Goal: Information Seeking & Learning: Learn about a topic

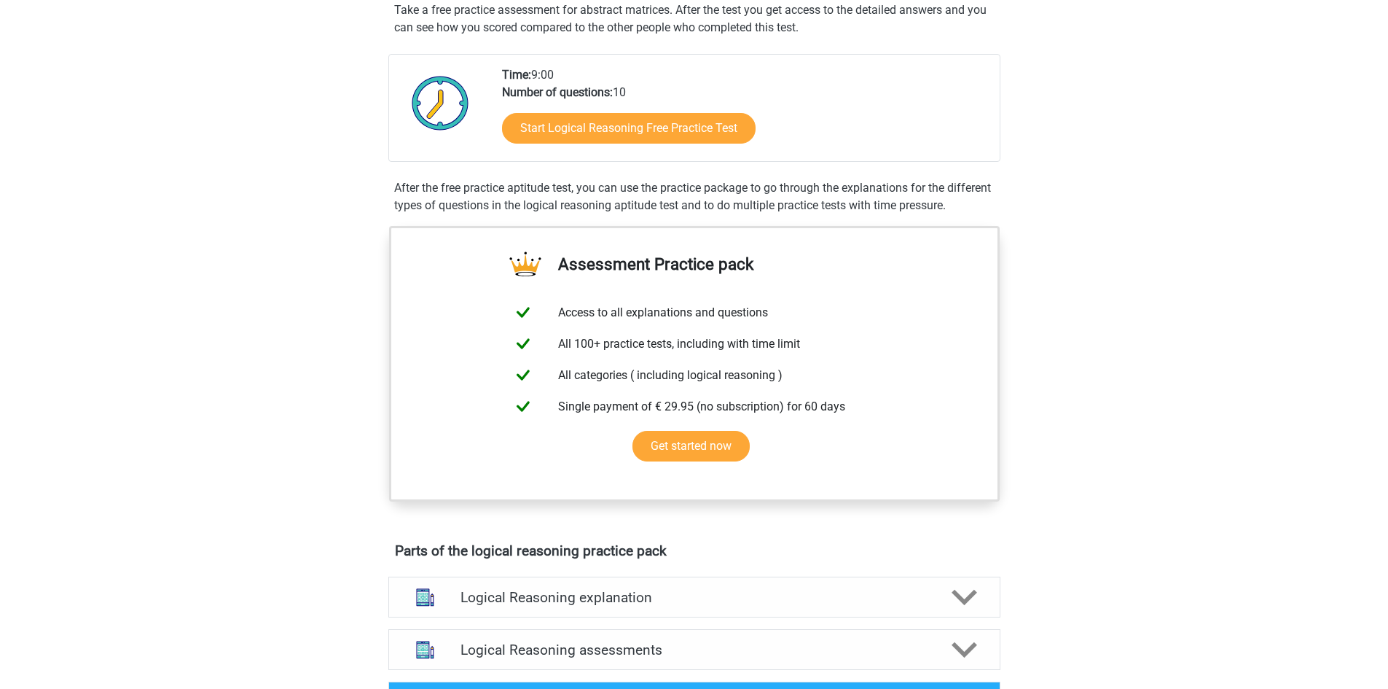
scroll to position [292, 0]
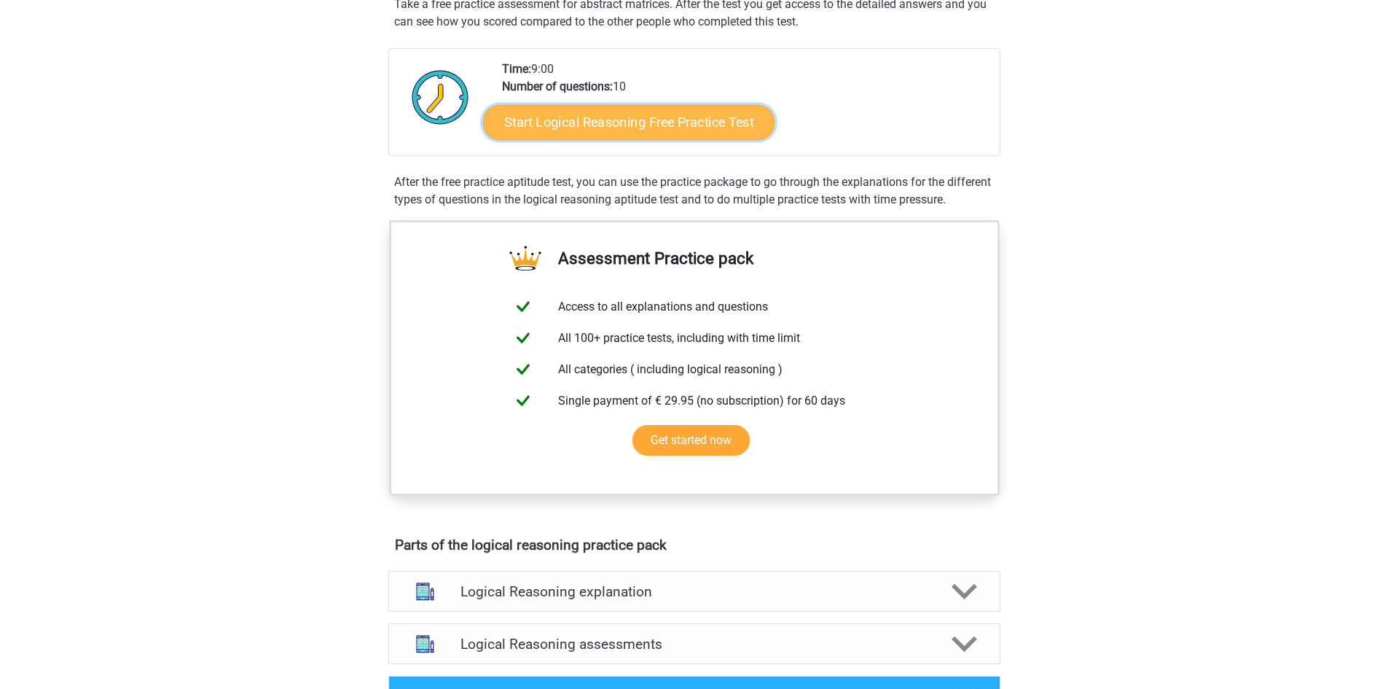
click at [671, 114] on link "Start Logical Reasoning Free Practice Test" at bounding box center [629, 121] width 292 height 35
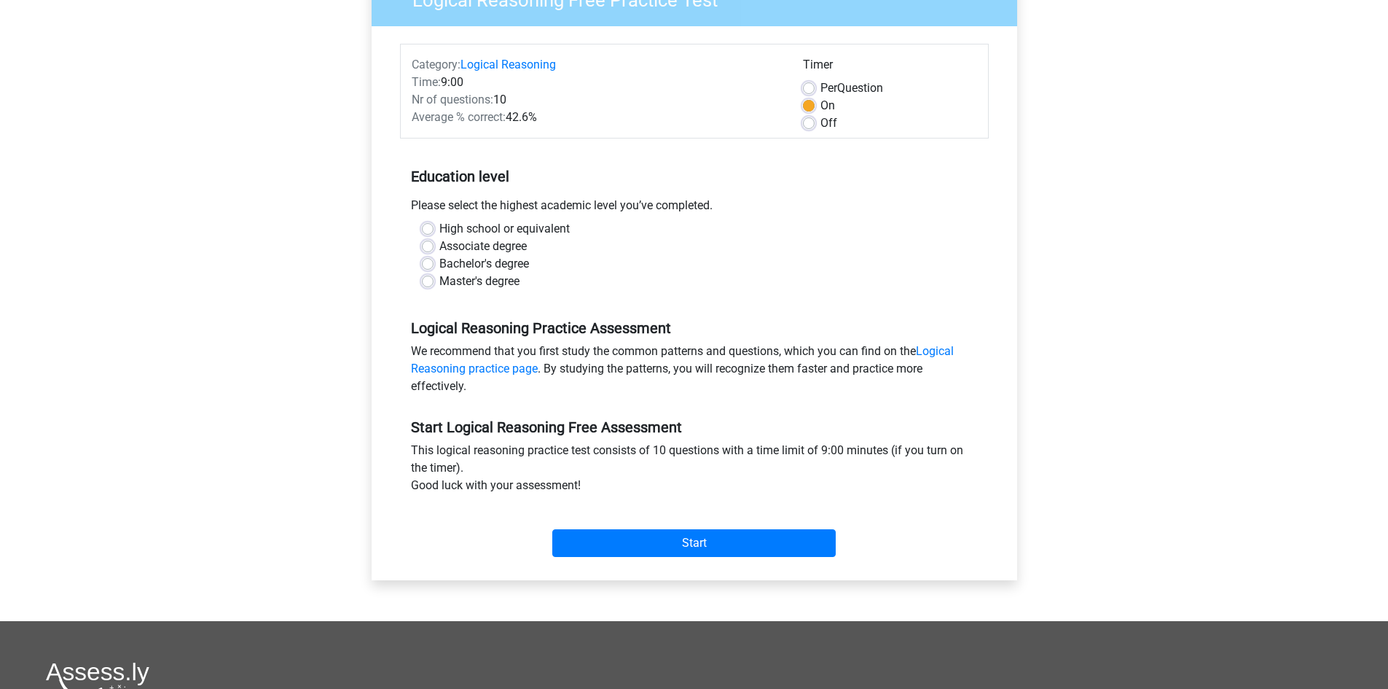
scroll to position [219, 0]
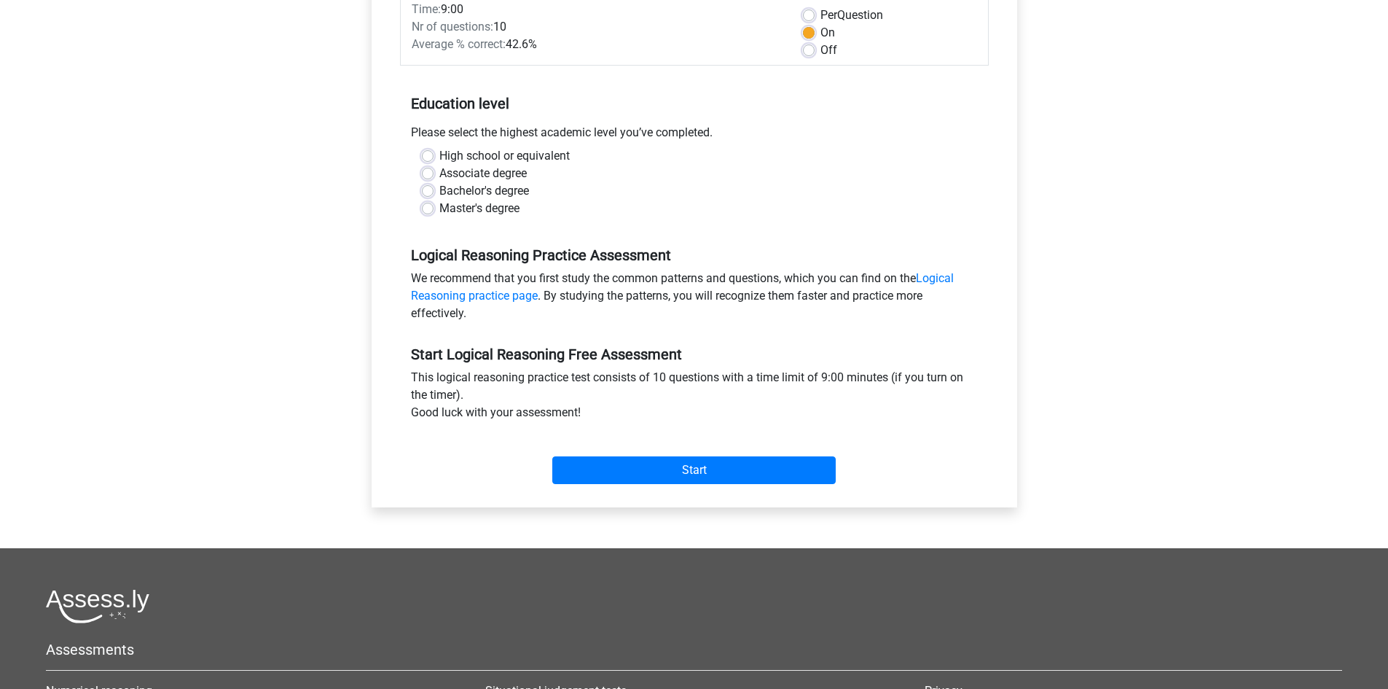
click at [476, 190] on label "Bachelor's degree" at bounding box center [484, 190] width 90 height 17
click at [434, 190] on input "Bachelor's degree" at bounding box center [428, 189] width 12 height 15
radio input "true"
click at [497, 155] on label "High school or equivalent" at bounding box center [504, 155] width 130 height 17
click at [434, 155] on input "High school or equivalent" at bounding box center [428, 154] width 12 height 15
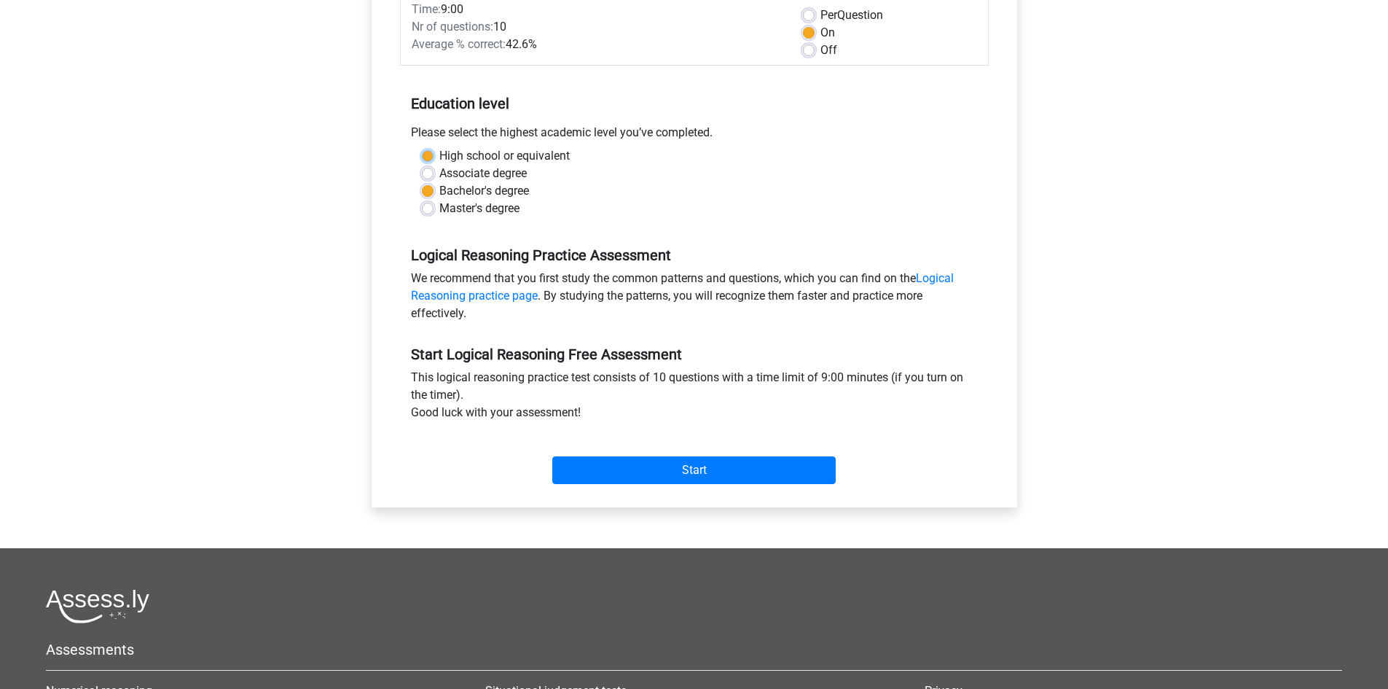
radio input "true"
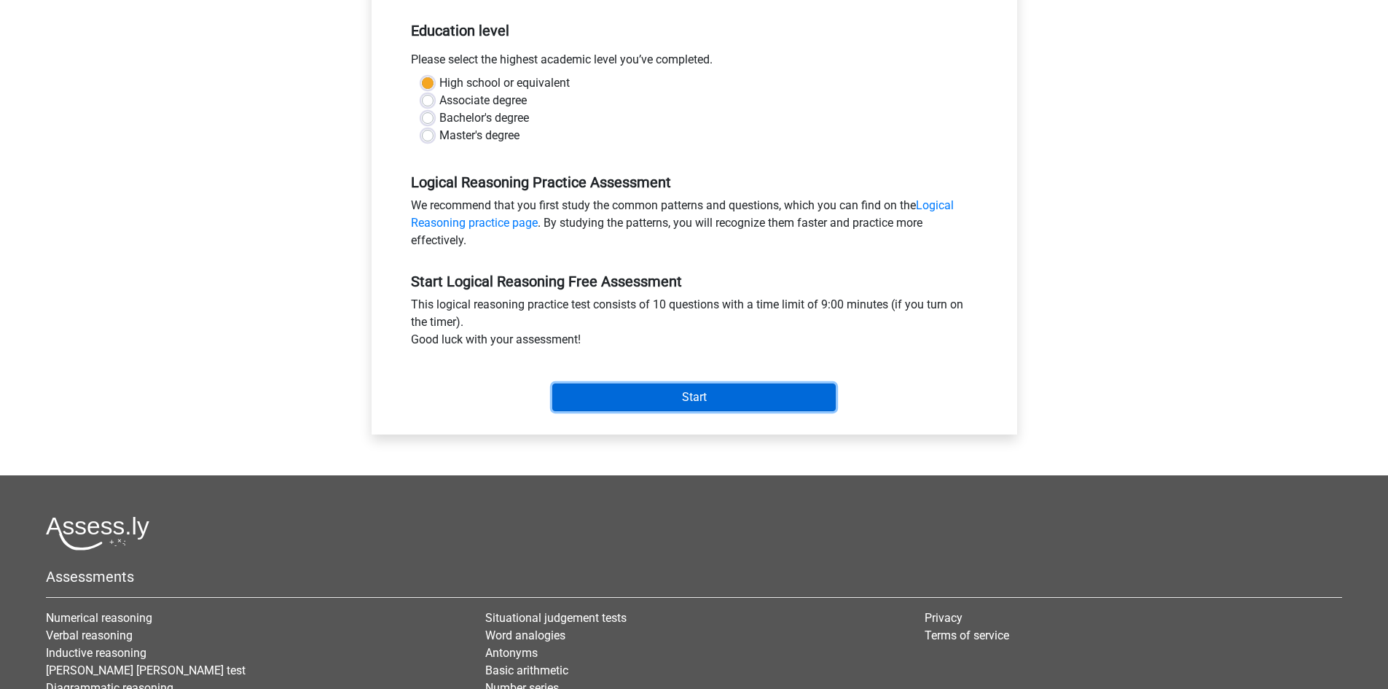
click at [690, 394] on input "Start" at bounding box center [694, 397] width 284 height 28
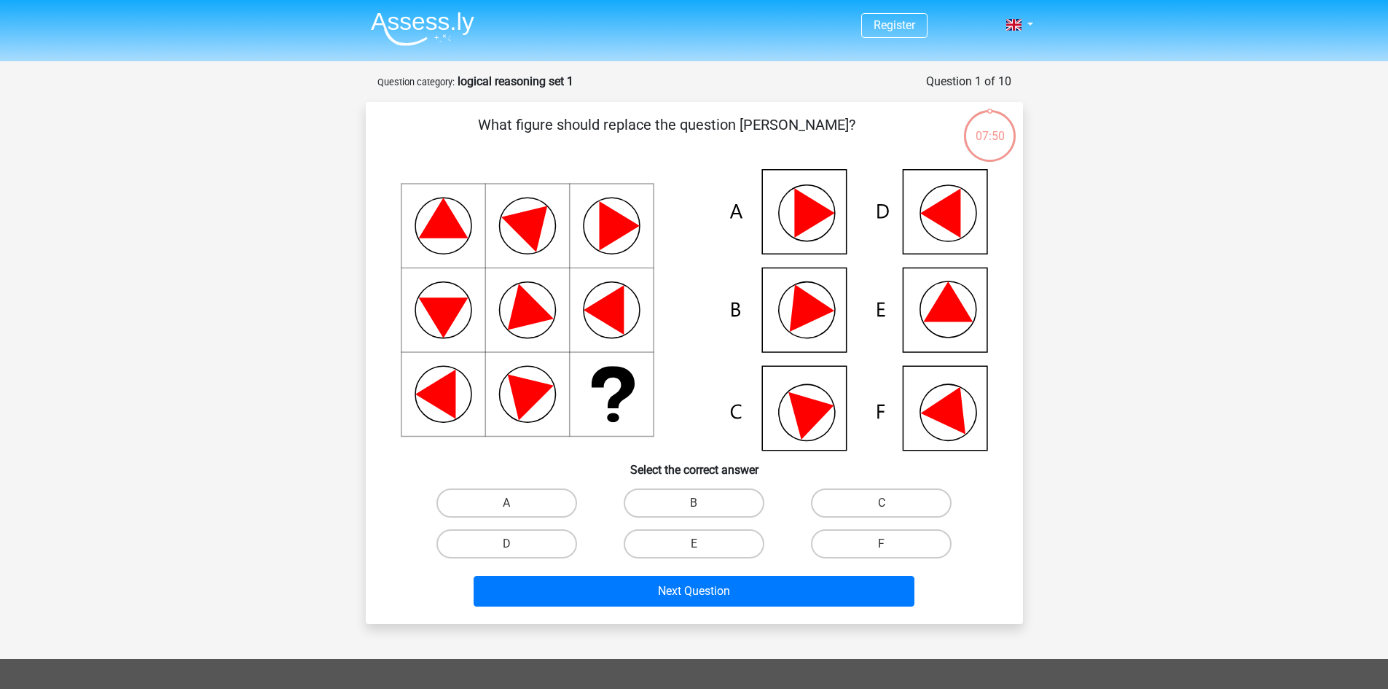
click at [957, 402] on icon at bounding box center [951, 406] width 62 height 58
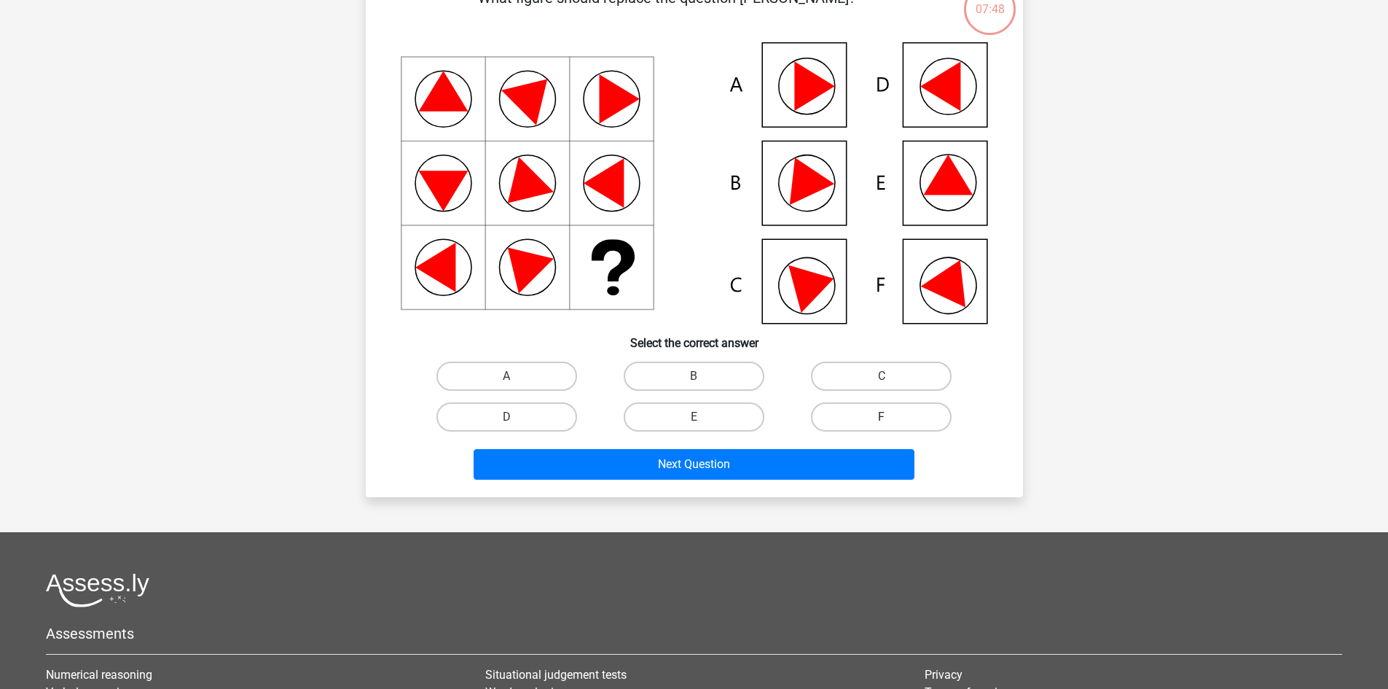
scroll to position [146, 0]
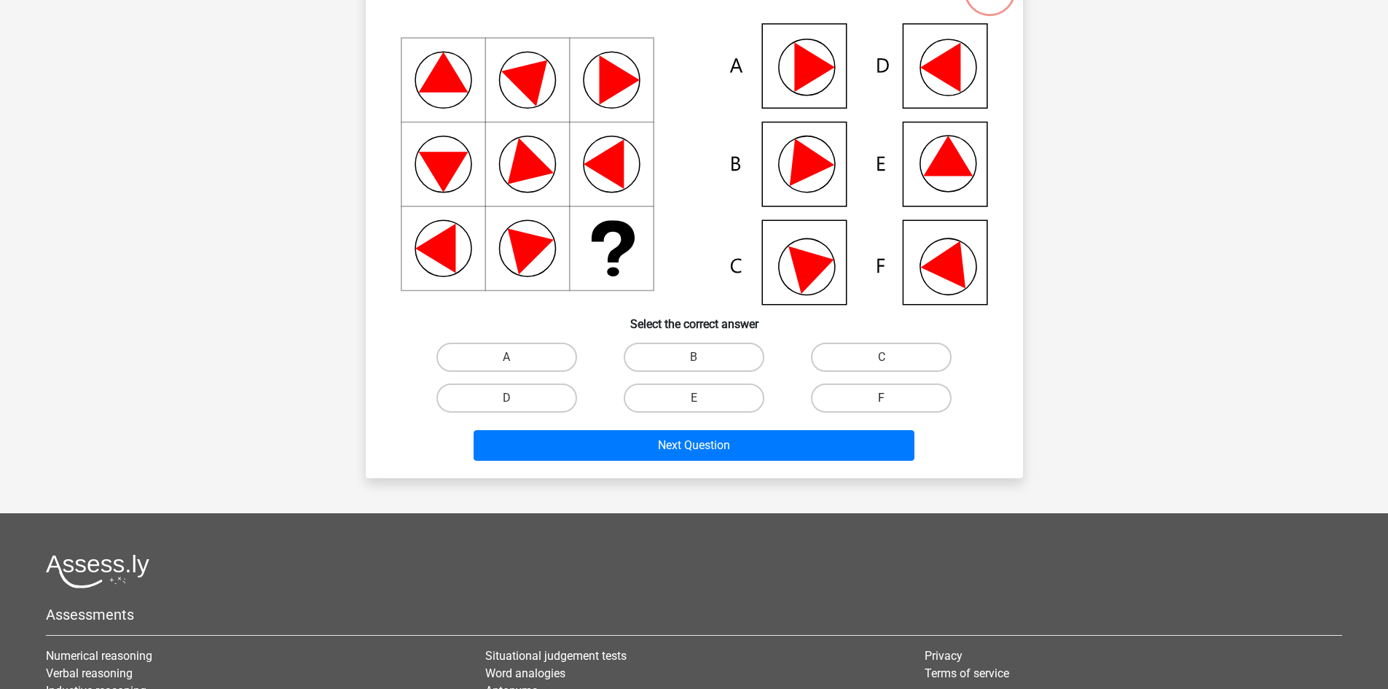
click at [872, 392] on label "F" at bounding box center [881, 397] width 141 height 29
click at [882, 398] on input "F" at bounding box center [886, 402] width 9 height 9
radio input "true"
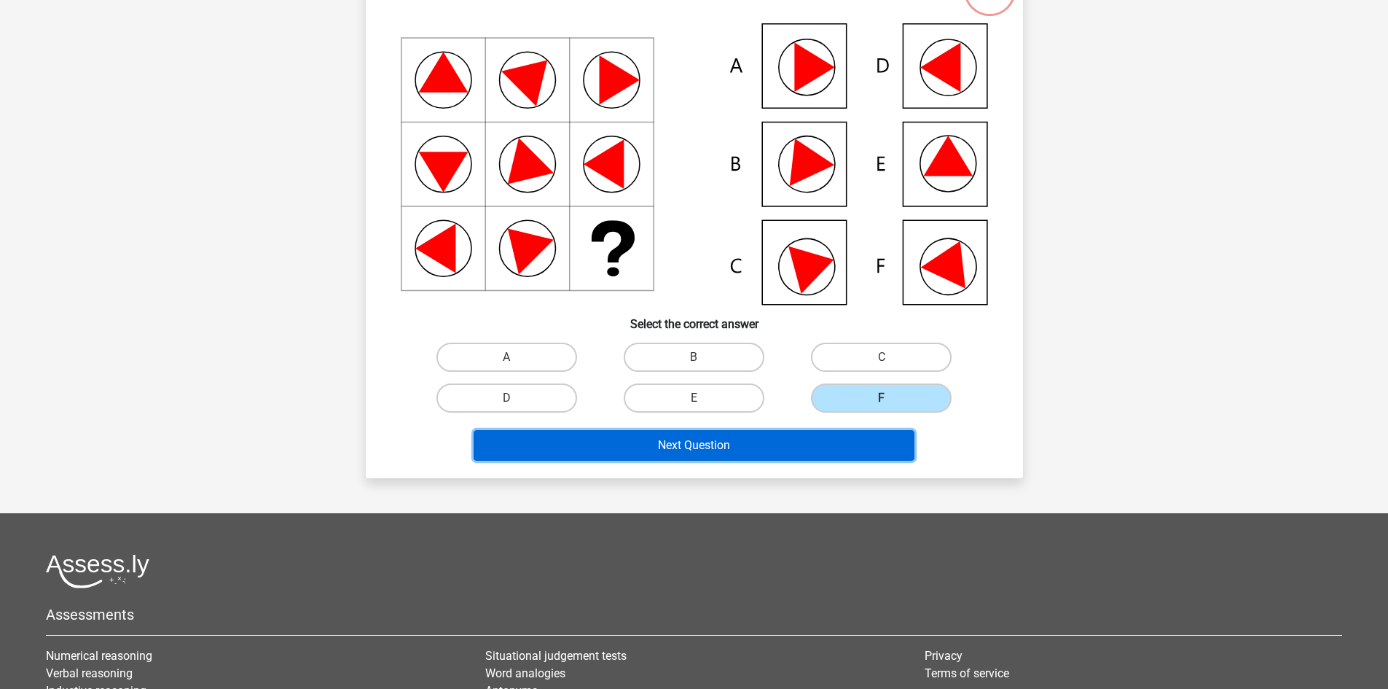
click at [757, 447] on button "Next Question" at bounding box center [694, 445] width 441 height 31
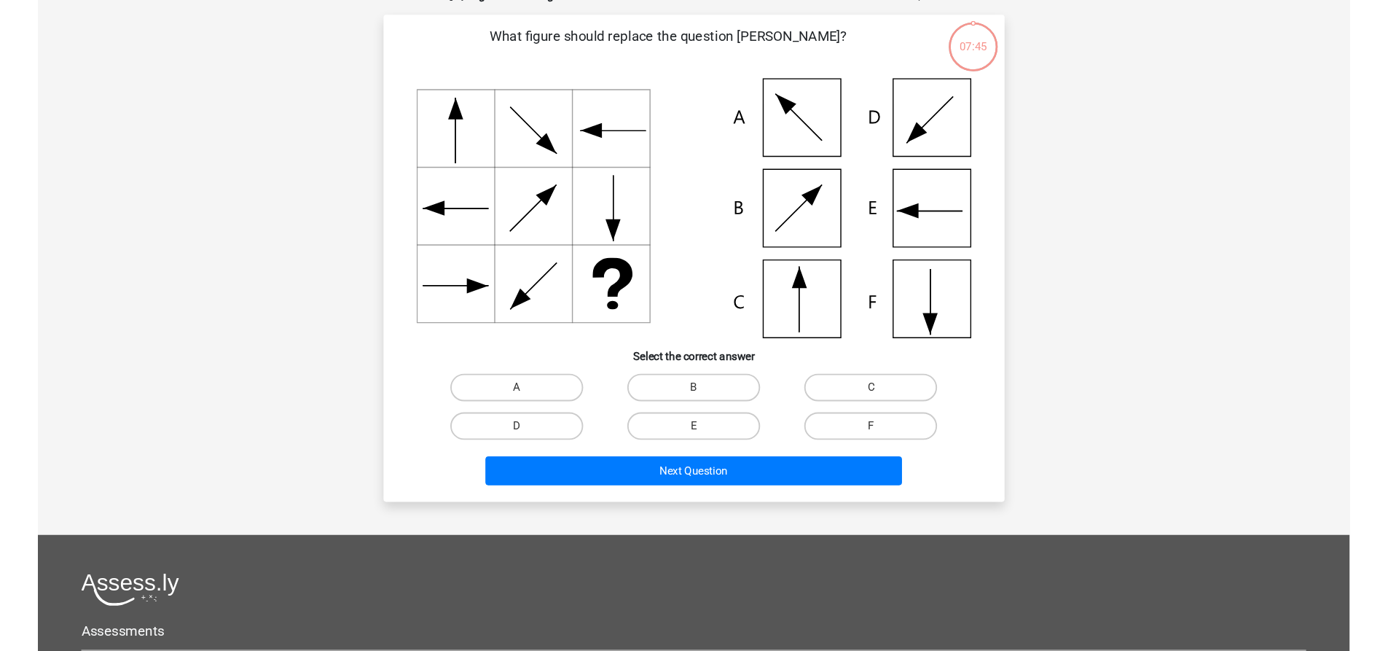
scroll to position [73, 0]
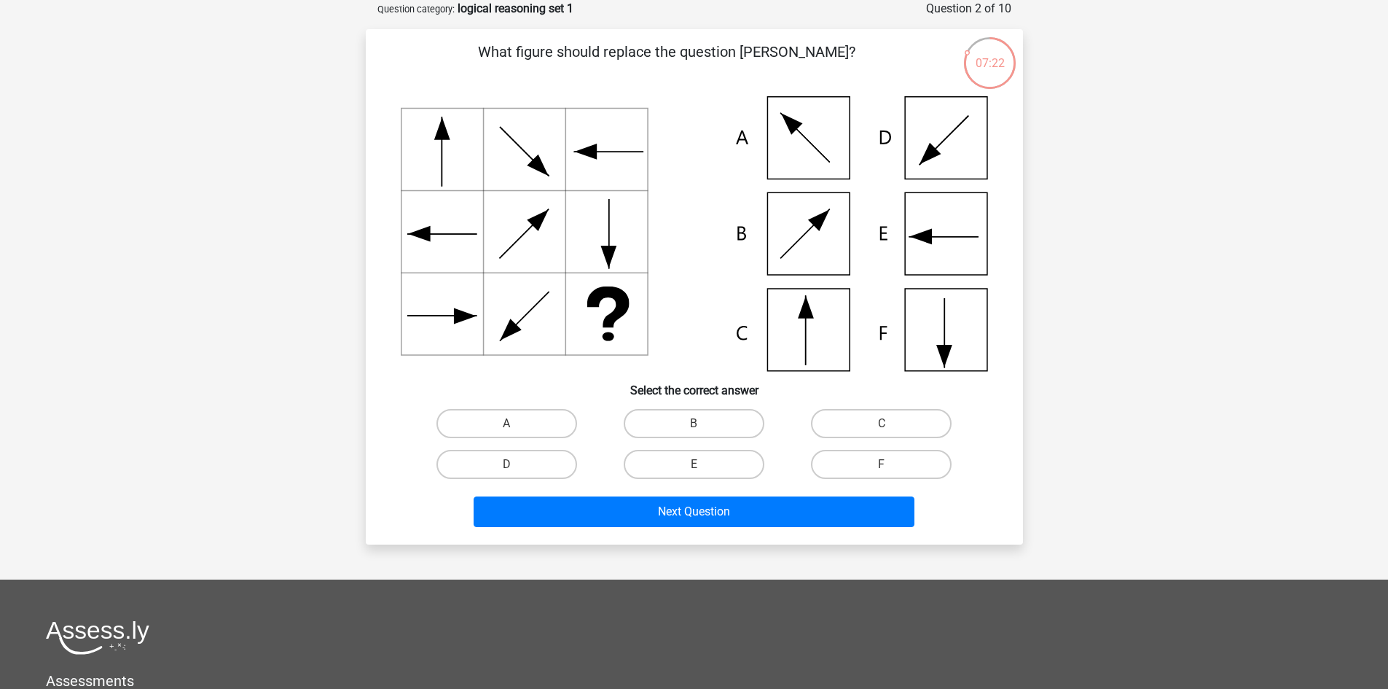
click at [804, 317] on icon at bounding box center [806, 307] width 16 height 23
click at [879, 421] on label "C" at bounding box center [881, 423] width 141 height 29
click at [882, 423] on input "C" at bounding box center [886, 427] width 9 height 9
radio input "true"
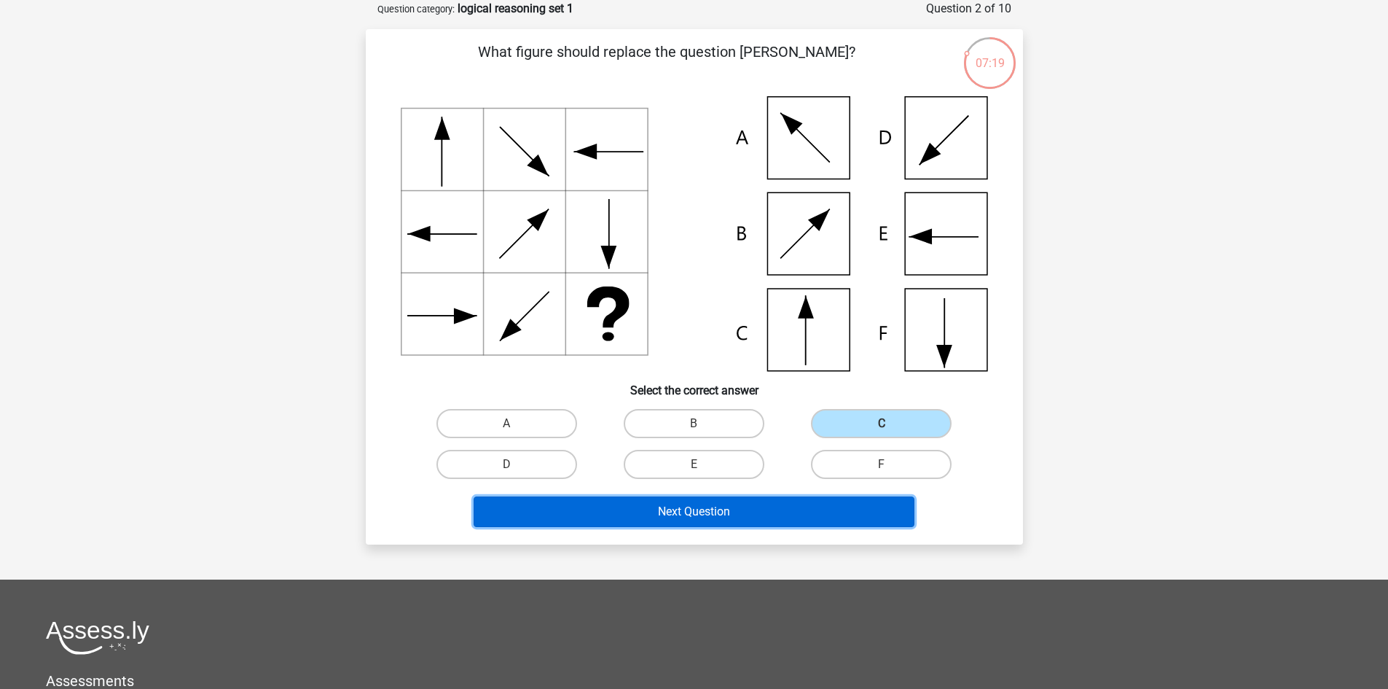
click at [662, 505] on button "Next Question" at bounding box center [694, 511] width 441 height 31
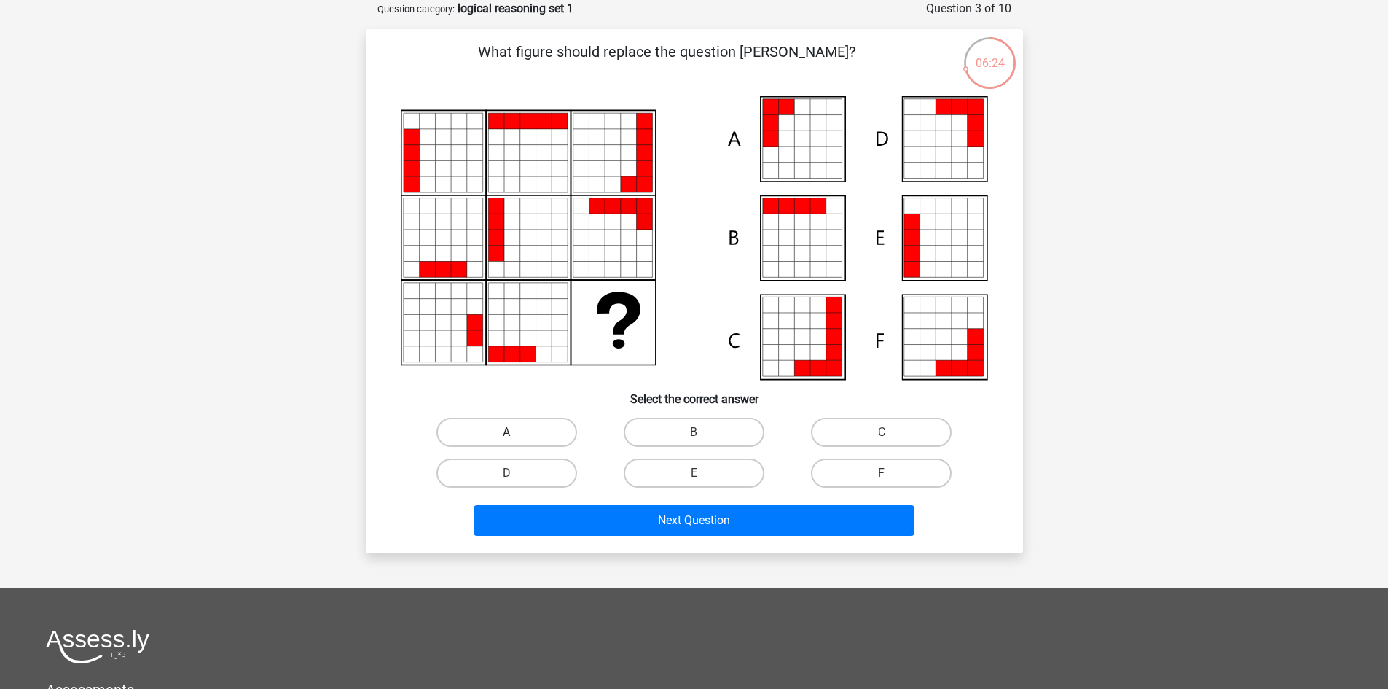
click at [525, 433] on label "A" at bounding box center [507, 432] width 141 height 29
click at [516, 433] on input "A" at bounding box center [511, 436] width 9 height 9
radio input "true"
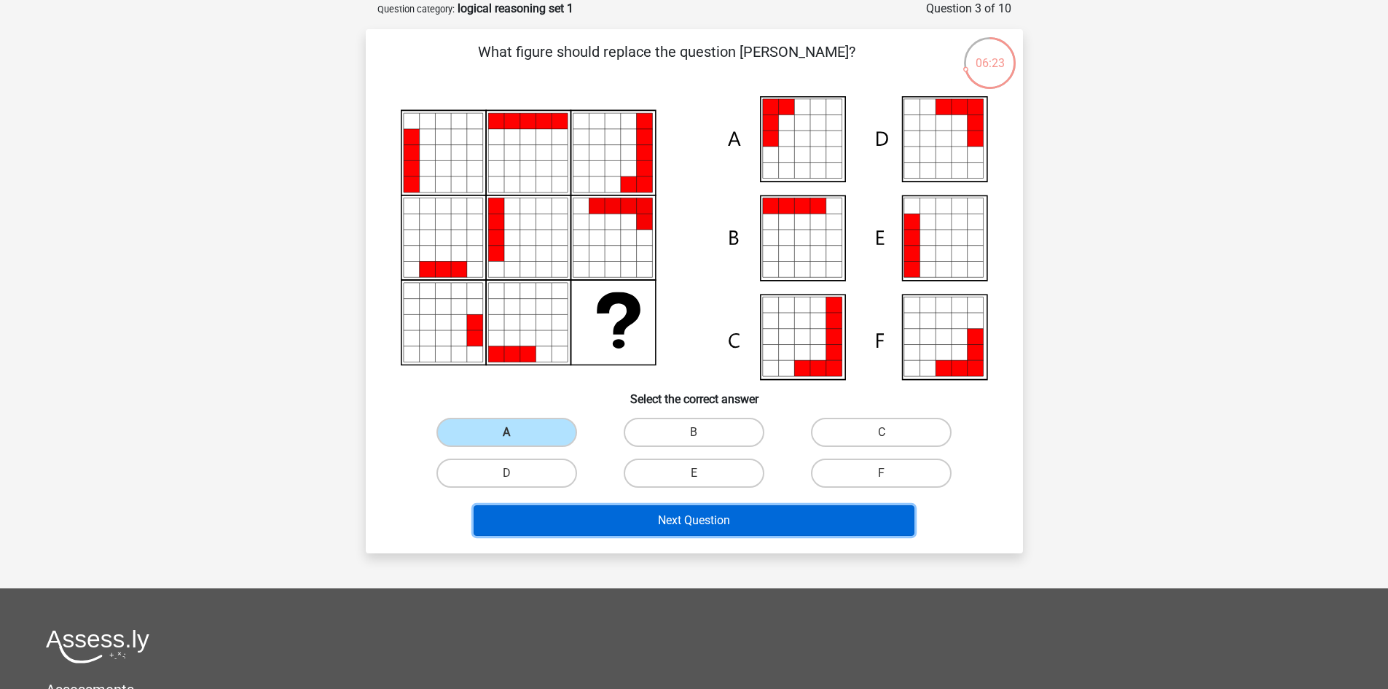
click at [733, 521] on button "Next Question" at bounding box center [694, 520] width 441 height 31
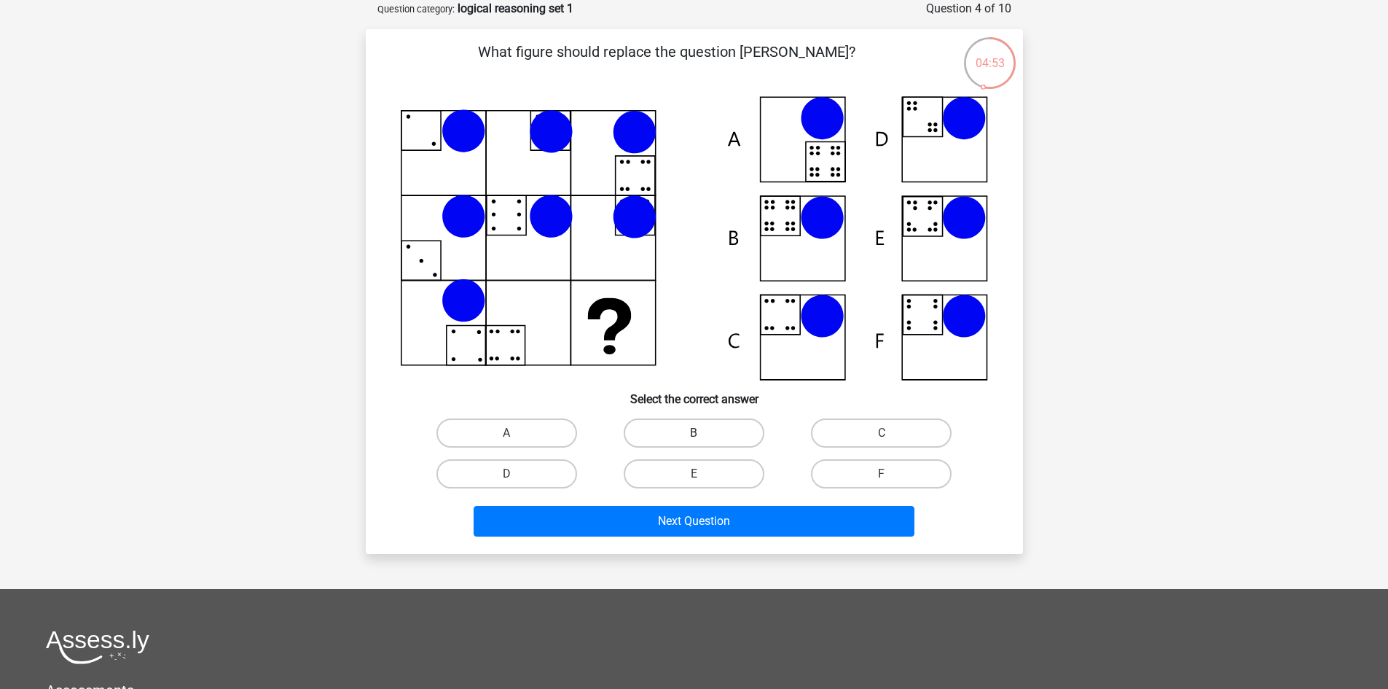
click at [680, 432] on label "B" at bounding box center [694, 432] width 141 height 29
click at [694, 433] on input "B" at bounding box center [698, 437] width 9 height 9
radio input "true"
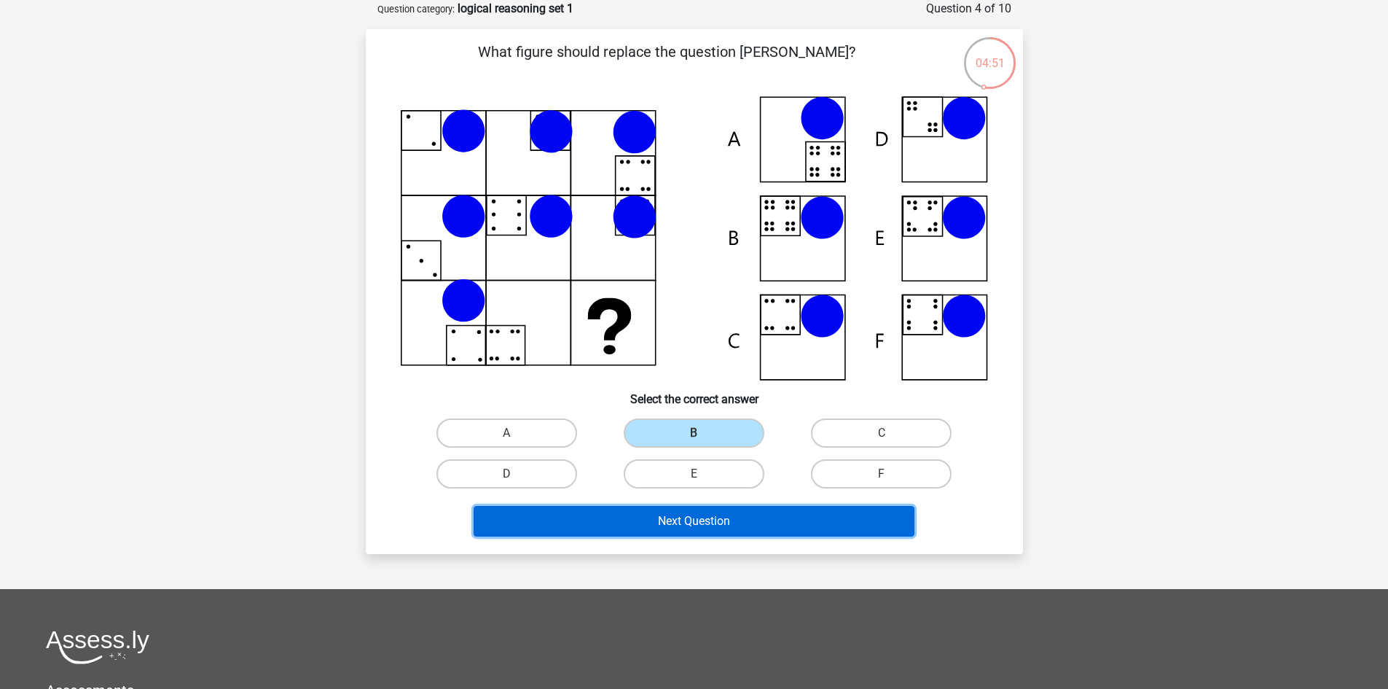
click at [691, 515] on button "Next Question" at bounding box center [694, 521] width 441 height 31
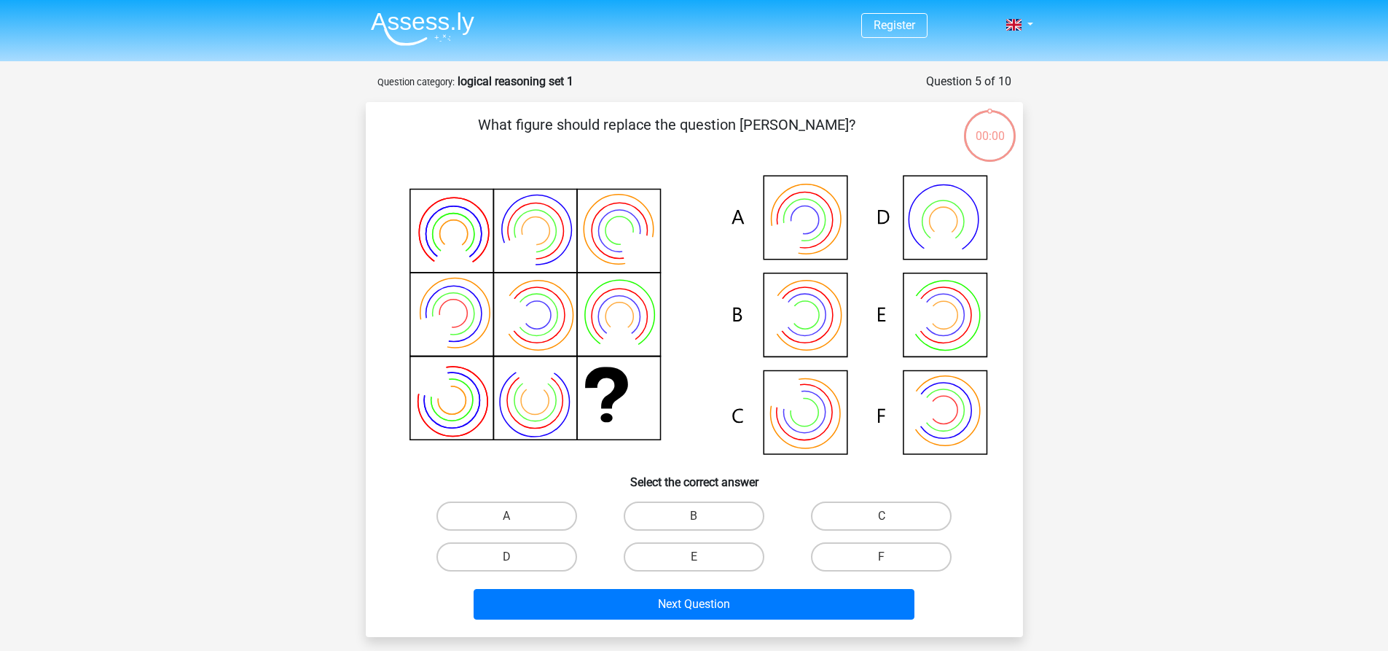
scroll to position [73, 0]
